Goal: Information Seeking & Learning: Find specific fact

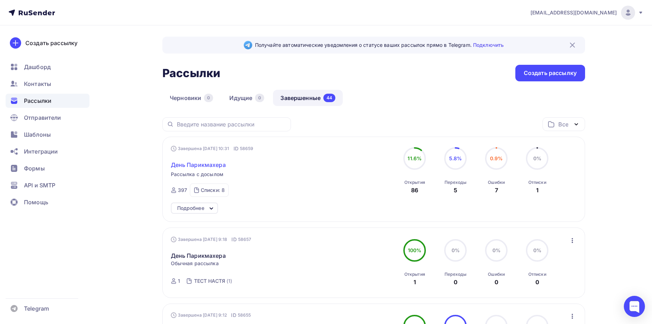
click at [205, 166] on span "День Парикмахера" at bounding box center [198, 165] width 55 height 8
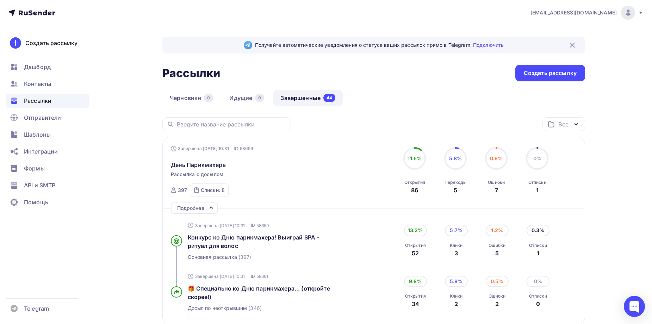
scroll to position [82, 0]
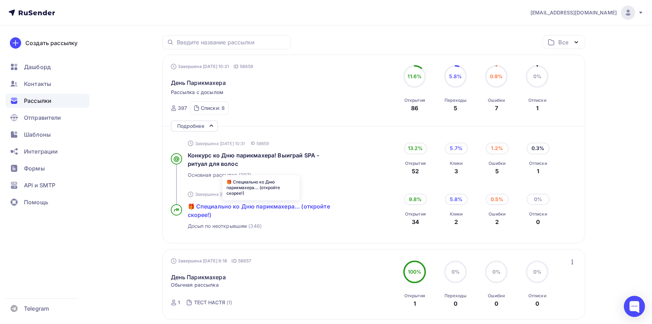
click at [233, 209] on span "🎁 Специально ко Дню парикмахера... (откройте скорее!)" at bounding box center [259, 210] width 142 height 15
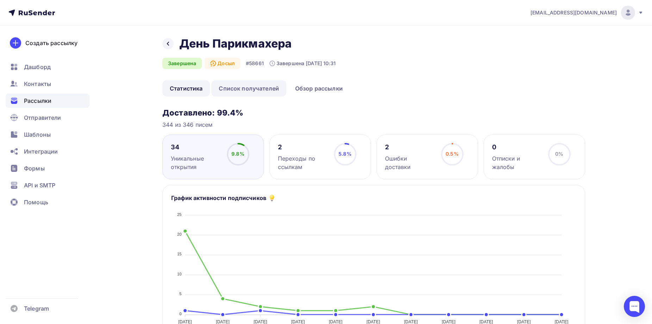
click at [248, 95] on link "Список получателей" at bounding box center [248, 88] width 75 height 16
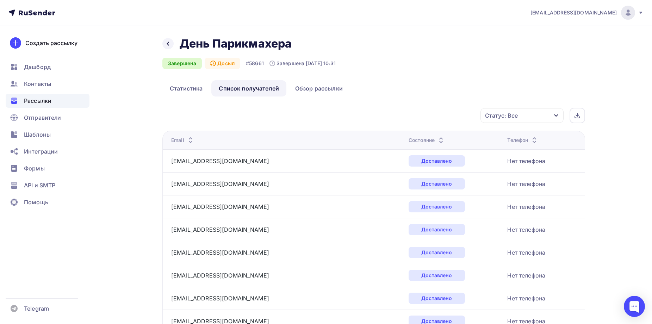
click at [507, 137] on div "Телефон" at bounding box center [522, 140] width 31 height 7
click at [409, 141] on div "Состояние" at bounding box center [427, 140] width 37 height 7
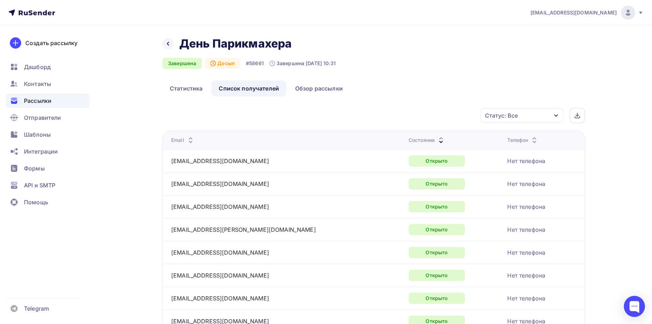
click at [409, 141] on div "Состояние" at bounding box center [427, 140] width 37 height 7
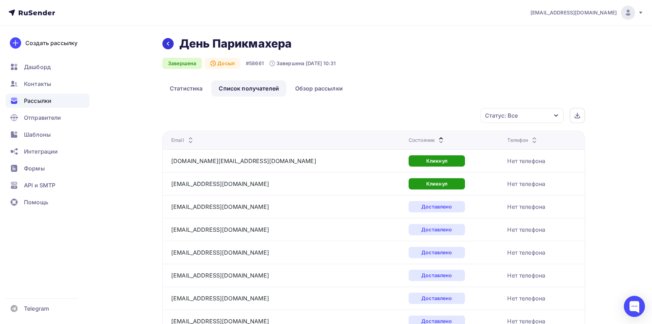
click at [170, 43] on icon at bounding box center [168, 44] width 6 height 6
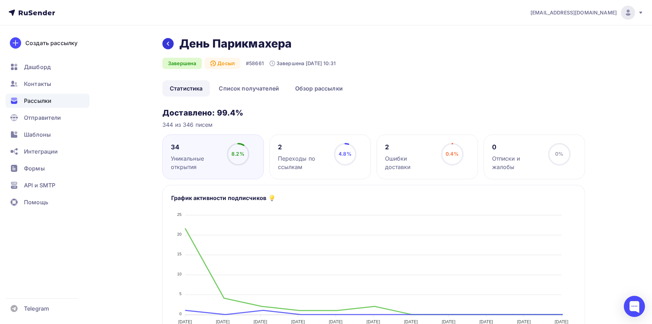
click at [170, 42] on icon at bounding box center [168, 44] width 6 height 6
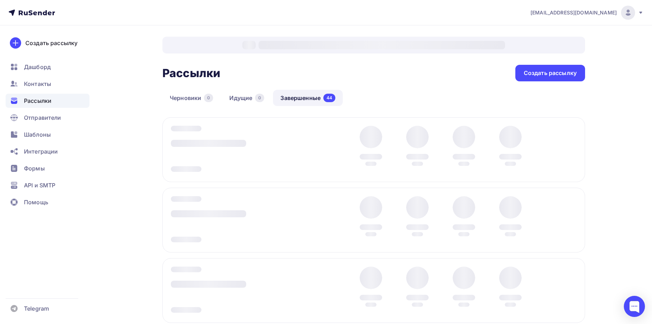
scroll to position [20, 0]
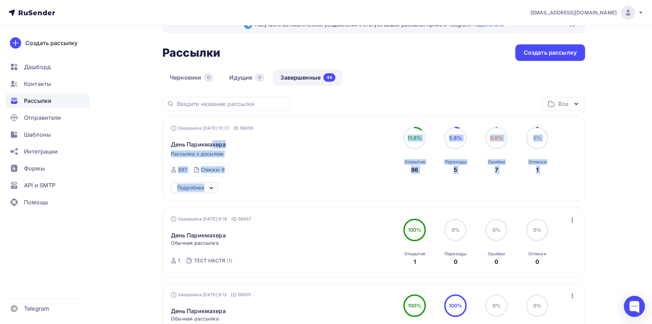
drag, startPoint x: 213, startPoint y: 144, endPoint x: 213, endPoint y: 150, distance: 5.6
click at [214, 167] on div "Завершена [DATE] 10:31 ID 58659 День Парикмахера Рассылка с досылом Завершена […" at bounding box center [251, 151] width 161 height 52
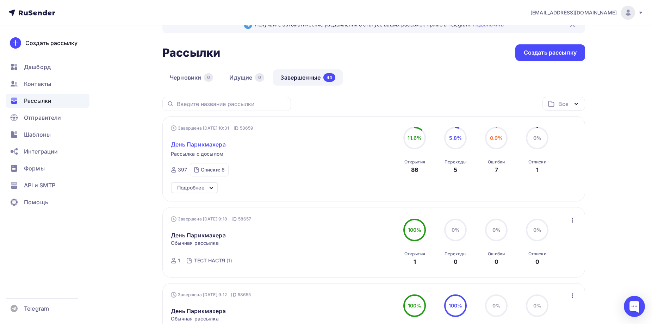
click at [205, 145] on span "День Парикмахера" at bounding box center [198, 144] width 55 height 8
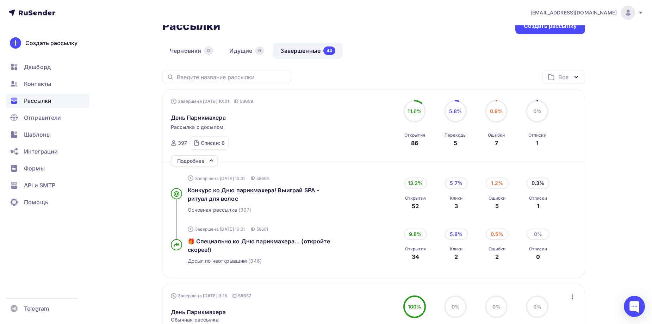
scroll to position [102, 0]
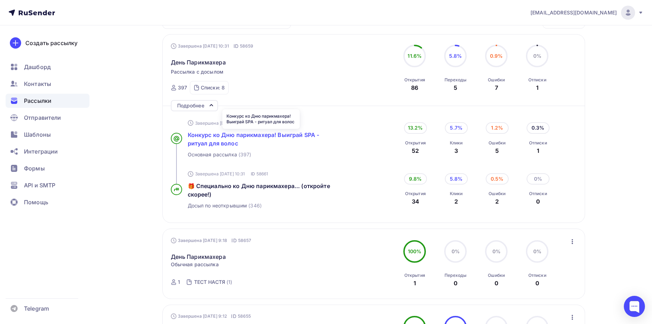
click at [205, 137] on span "Конкурс ко Дню парикмахера! Выиграй SPA - ритуал для волос" at bounding box center [254, 138] width 132 height 15
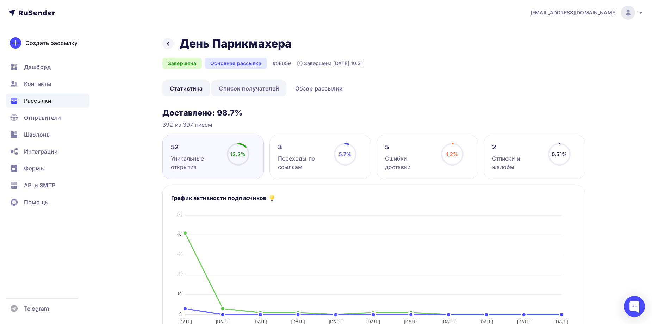
click at [241, 93] on link "Список получателей" at bounding box center [248, 88] width 75 height 16
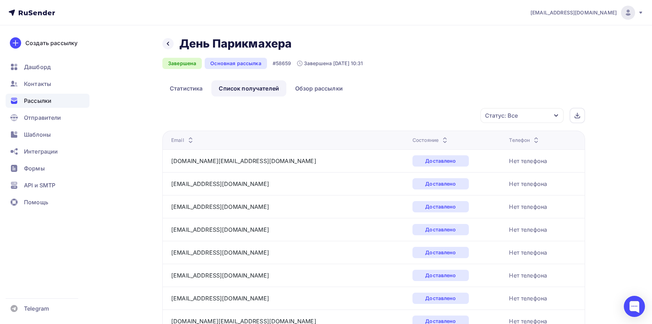
click at [412, 140] on div "Состояние" at bounding box center [430, 140] width 37 height 7
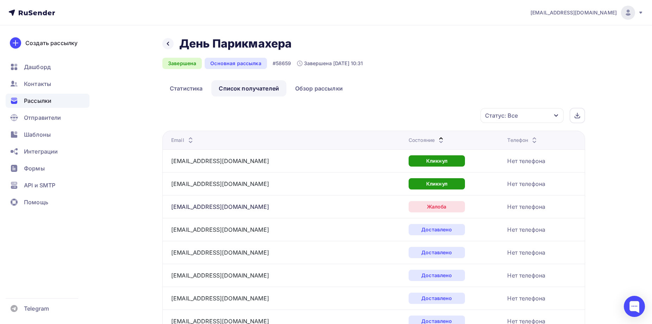
drag, startPoint x: 218, startPoint y: 208, endPoint x: 225, endPoint y: 210, distance: 7.3
click at [225, 210] on div "[EMAIL_ADDRESS][DOMAIN_NAME]" at bounding box center [220, 207] width 98 height 8
drag, startPoint x: 233, startPoint y: 208, endPoint x: 173, endPoint y: 208, distance: 60.2
click at [173, 208] on div "[EMAIL_ADDRESS][DOMAIN_NAME]" at bounding box center [259, 206] width 176 height 11
copy div "[EMAIL_ADDRESS][DOMAIN_NAME]"
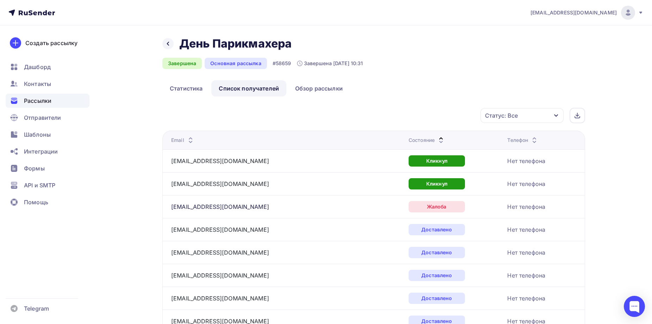
click at [41, 86] on span "Контакты" at bounding box center [37, 84] width 27 height 8
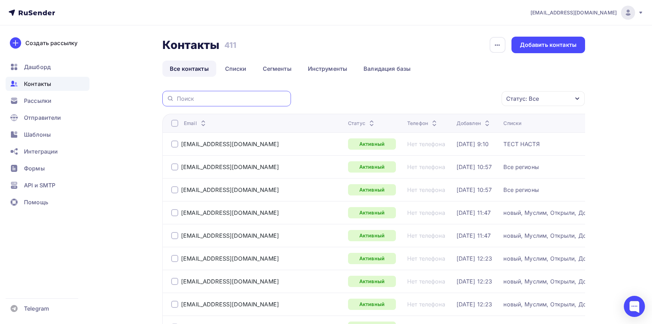
click at [211, 97] on input "text" at bounding box center [232, 99] width 110 height 8
paste input "[EMAIL_ADDRESS][DOMAIN_NAME]"
type input "[EMAIL_ADDRESS][DOMAIN_NAME]"
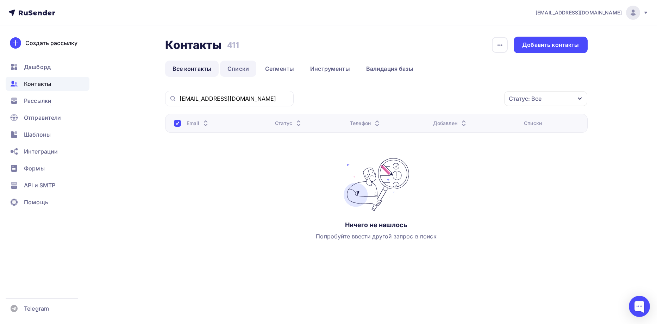
click at [242, 68] on link "Списки" at bounding box center [238, 69] width 36 height 16
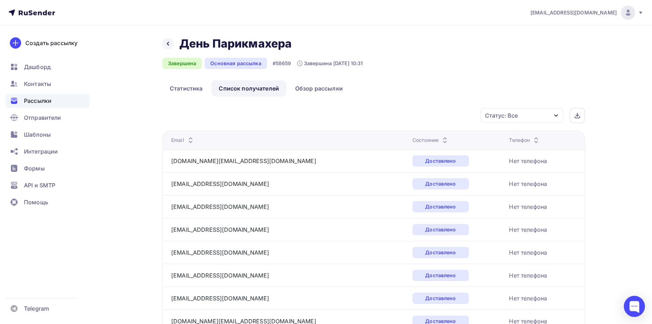
click at [412, 137] on div "Состояние" at bounding box center [430, 140] width 37 height 7
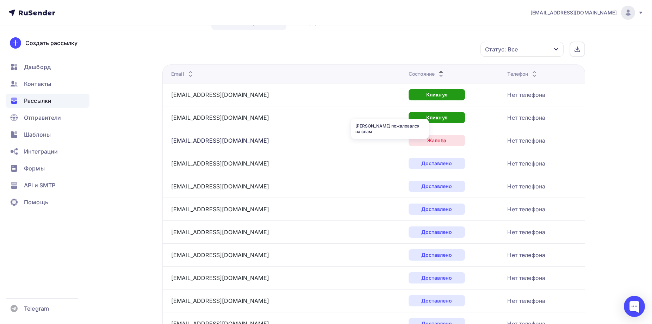
scroll to position [82, 0]
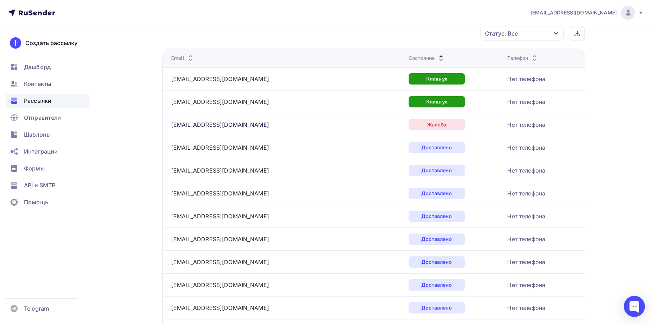
click at [201, 120] on div "[EMAIL_ADDRESS][DOMAIN_NAME]" at bounding box center [220, 124] width 98 height 8
click at [201, 122] on div "[EMAIL_ADDRESS][DOMAIN_NAME]" at bounding box center [220, 124] width 98 height 8
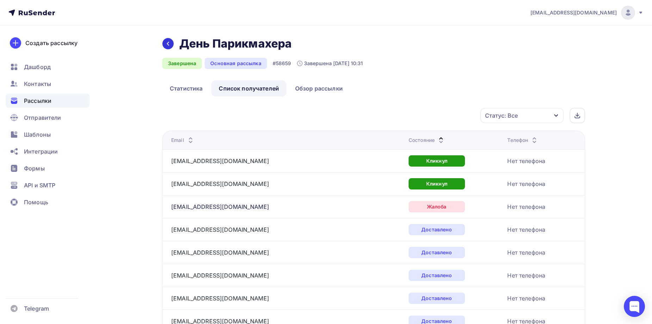
click at [168, 41] on icon at bounding box center [168, 44] width 6 height 6
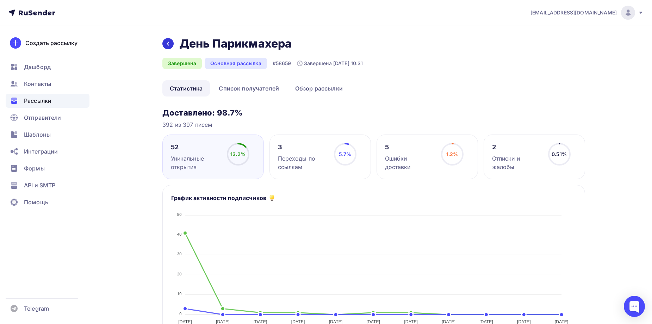
click at [168, 41] on div at bounding box center [167, 43] width 11 height 11
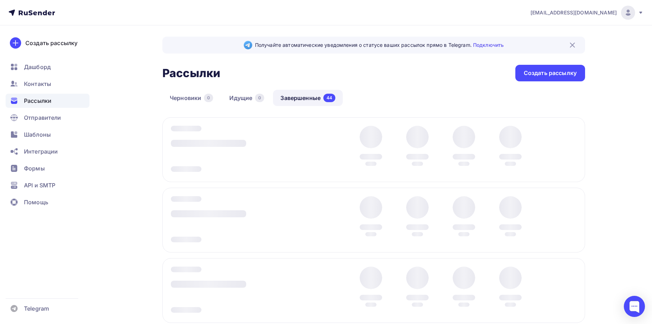
scroll to position [20, 0]
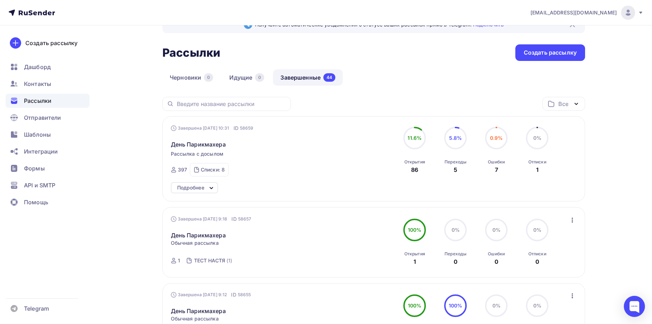
click at [213, 184] on icon at bounding box center [211, 188] width 8 height 8
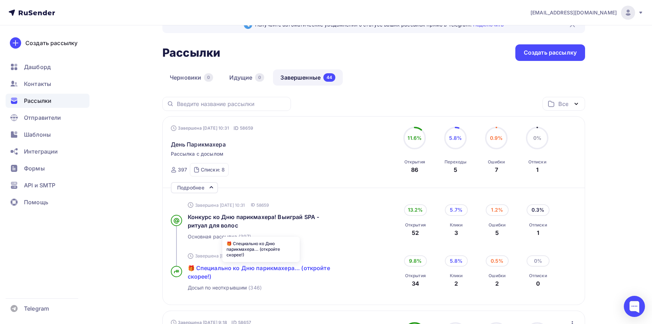
click at [252, 270] on span "🎁 Специально ко Дню парикмахера... (откройте скорее!)" at bounding box center [259, 272] width 142 height 15
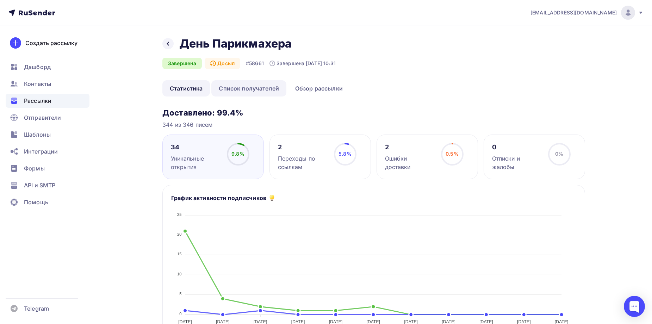
click at [249, 95] on link "Список получателей" at bounding box center [248, 88] width 75 height 16
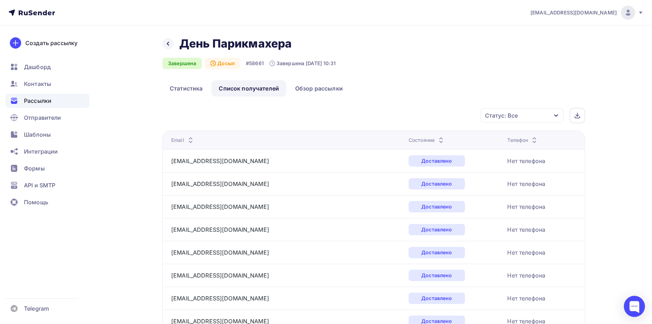
click at [409, 137] on div "Состояние" at bounding box center [427, 140] width 37 height 7
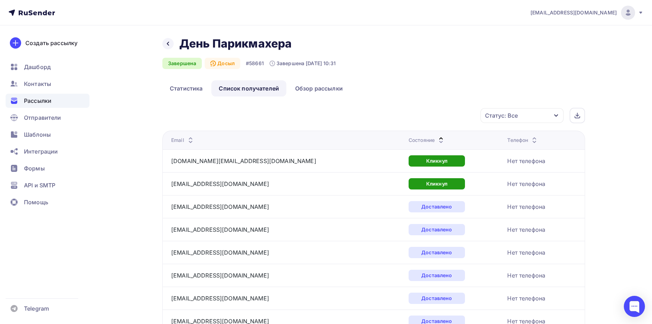
click at [409, 137] on div "Состояние" at bounding box center [427, 140] width 37 height 7
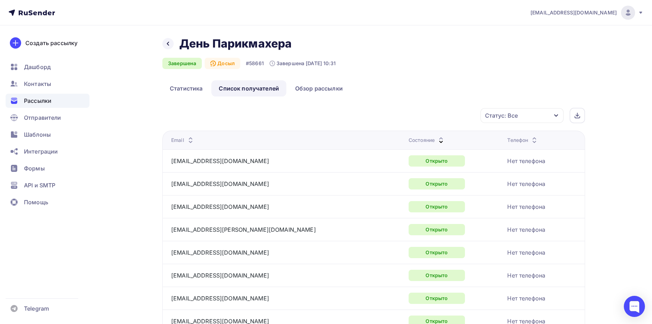
click at [409, 137] on div "Состояние" at bounding box center [427, 140] width 37 height 7
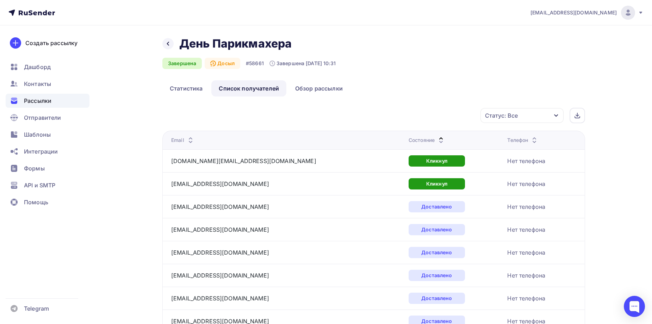
click at [409, 137] on div "Состояние" at bounding box center [427, 140] width 37 height 7
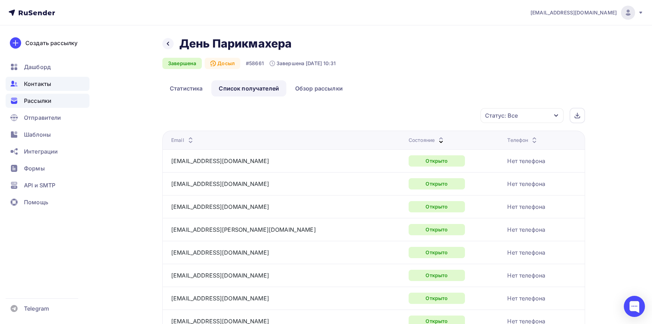
click at [35, 82] on span "Контакты" at bounding box center [37, 84] width 27 height 8
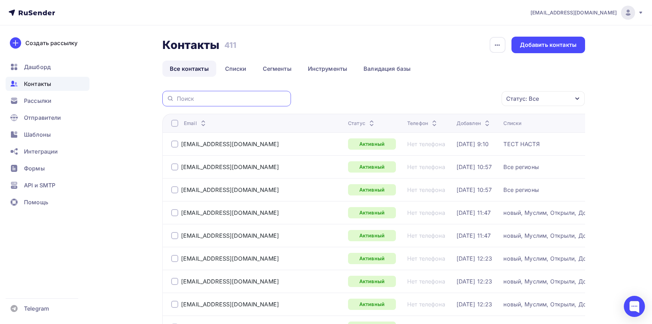
click at [212, 95] on input "text" at bounding box center [232, 99] width 110 height 8
paste input "[EMAIL_ADDRESS][DOMAIN_NAME]"
type input "[EMAIL_ADDRESS][DOMAIN_NAME]"
